Goal: Find specific page/section: Find specific page/section

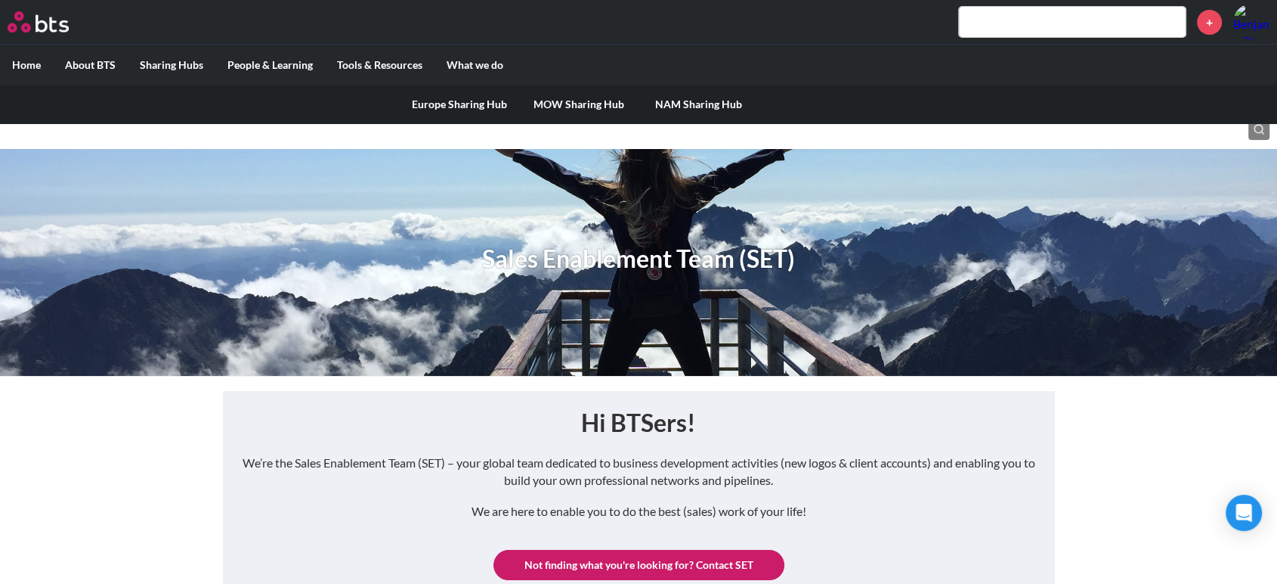
click at [441, 101] on link "Europe Sharing Hub" at bounding box center [459, 104] width 119 height 39
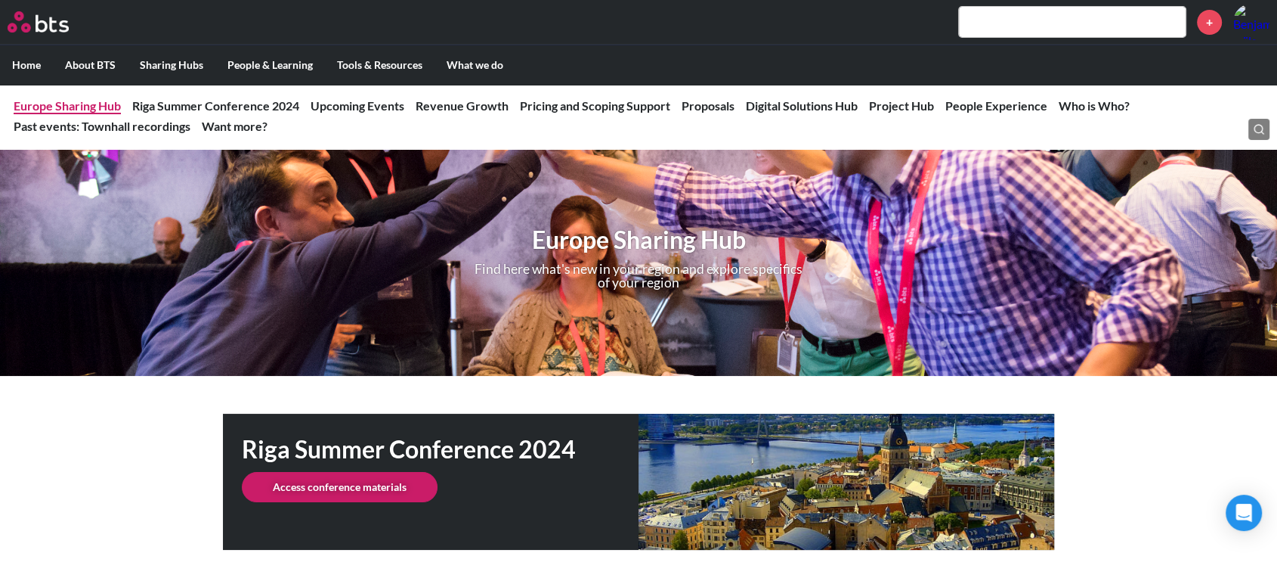
click at [101, 104] on link "Europe Sharing Hub" at bounding box center [67, 105] width 107 height 14
click at [98, 98] on link "Europe Sharing Hub" at bounding box center [67, 105] width 107 height 14
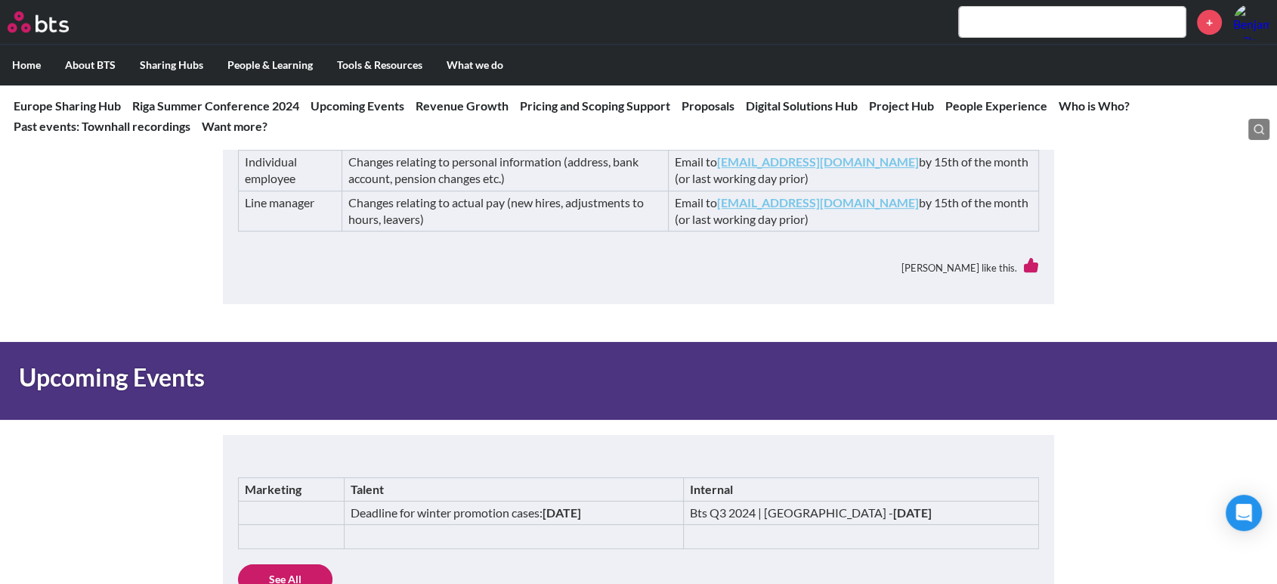
scroll to position [599, 0]
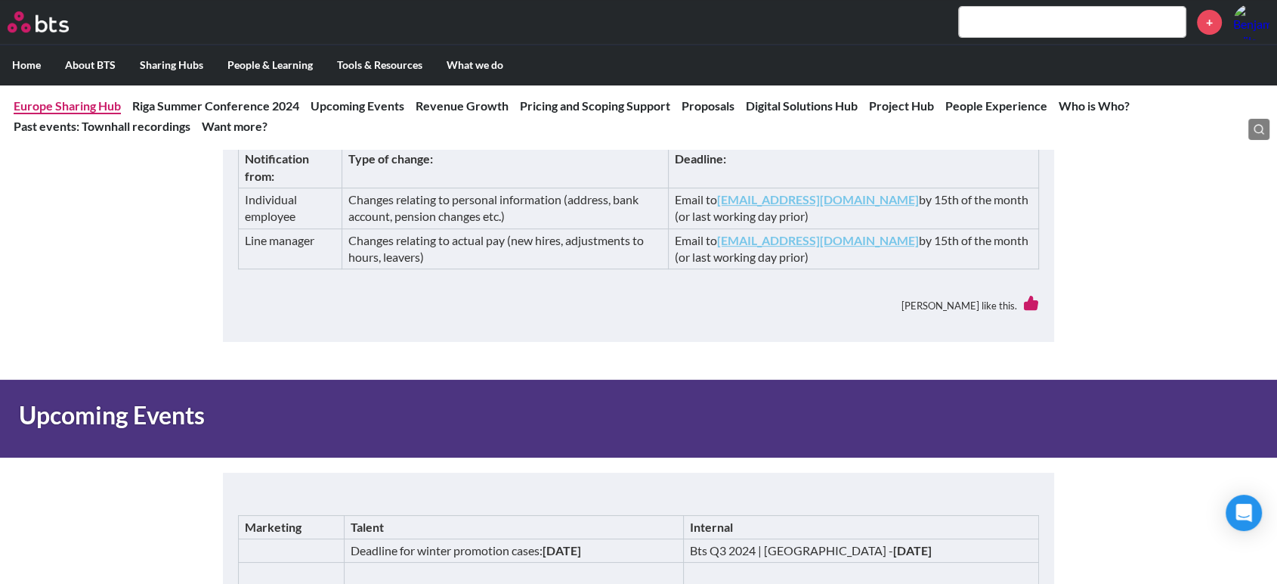
click at [100, 101] on link "Europe Sharing Hub" at bounding box center [67, 105] width 107 height 14
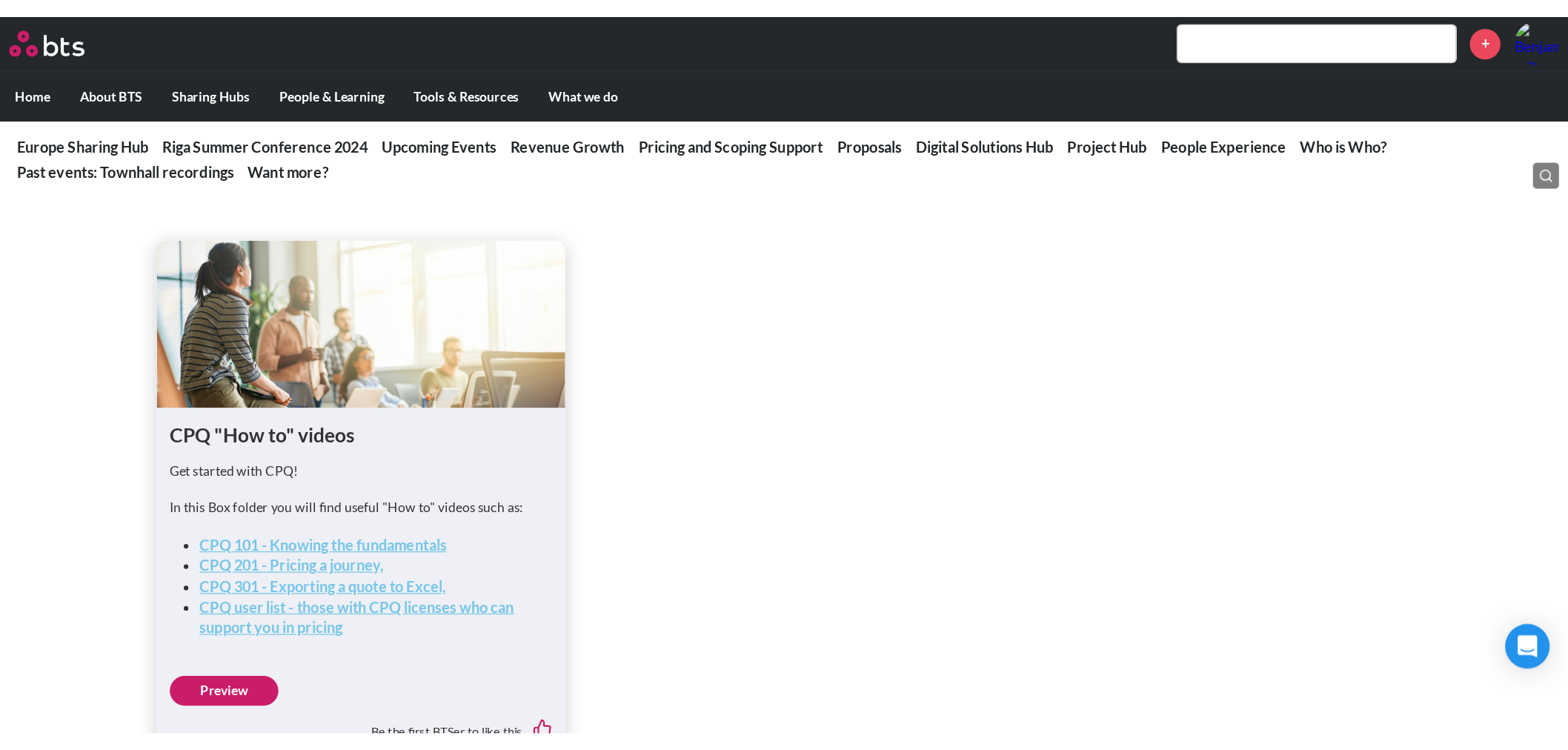
scroll to position [1703, 0]
